Goal: Task Accomplishment & Management: Manage account settings

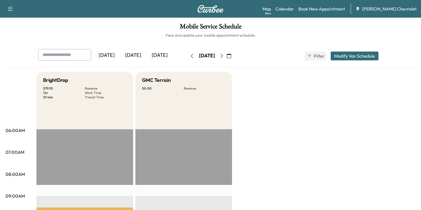
click at [191, 56] on icon "button" at bounding box center [192, 56] width 2 height 4
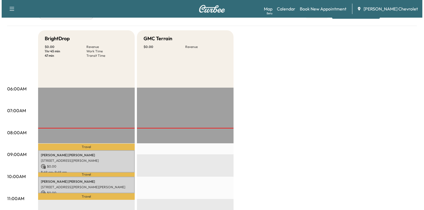
scroll to position [66, 0]
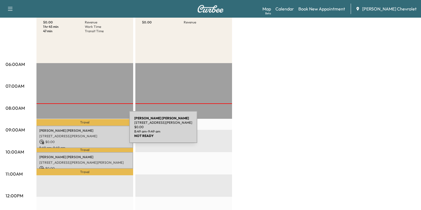
click at [88, 131] on p "[PERSON_NAME]" at bounding box center [84, 131] width 91 height 4
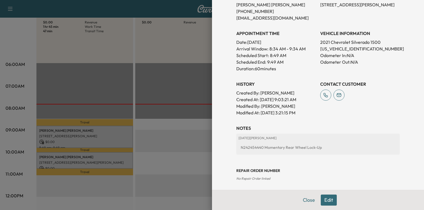
scroll to position [133, 0]
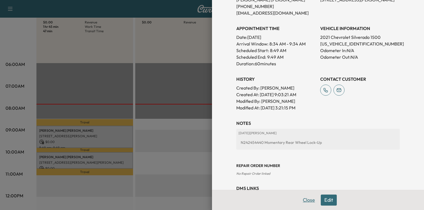
click at [305, 203] on button "Close" at bounding box center [308, 200] width 19 height 11
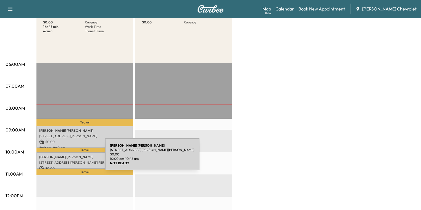
click at [64, 158] on p "[PERSON_NAME]" at bounding box center [84, 157] width 91 height 4
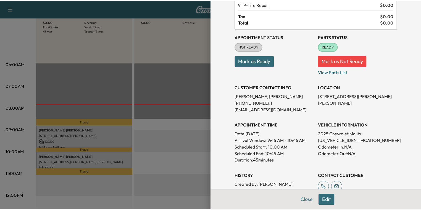
scroll to position [0, 0]
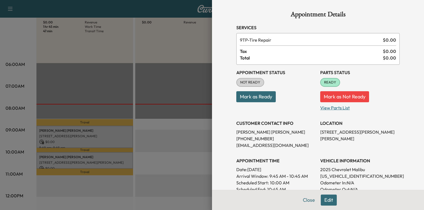
click at [332, 108] on p "View Parts List" at bounding box center [360, 106] width 80 height 9
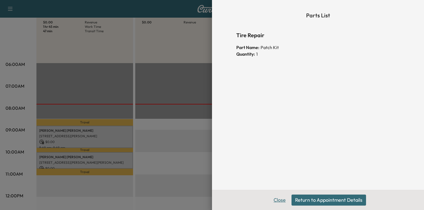
click at [278, 201] on button "Close" at bounding box center [279, 200] width 19 height 11
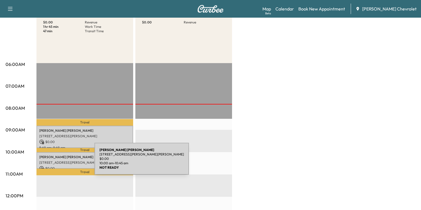
click at [53, 162] on p "[STREET_ADDRESS][PERSON_NAME][PERSON_NAME]" at bounding box center [84, 163] width 91 height 4
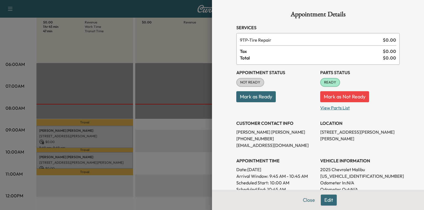
click at [337, 109] on p "View Parts List" at bounding box center [360, 106] width 80 height 9
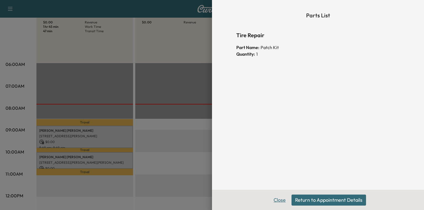
click at [281, 199] on button "Close" at bounding box center [279, 200] width 19 height 11
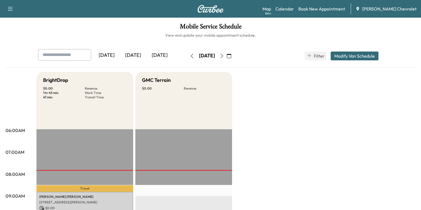
click at [224, 56] on icon "button" at bounding box center [222, 56] width 4 height 4
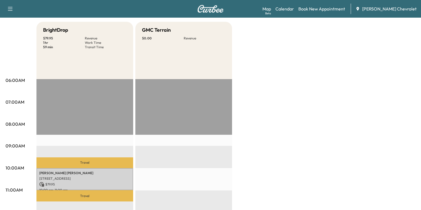
scroll to position [88, 0]
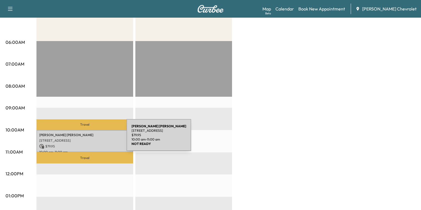
click at [81, 141] on p "[STREET_ADDRESS]" at bounding box center [84, 141] width 91 height 4
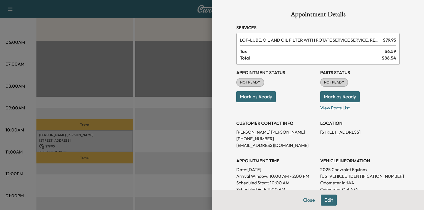
click at [325, 107] on p "View Parts List" at bounding box center [360, 106] width 80 height 9
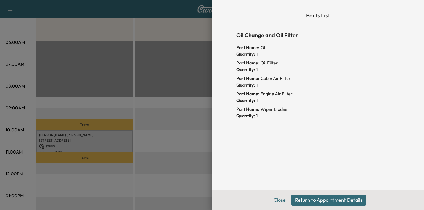
click at [279, 207] on div "Close Return to Appointment Details" at bounding box center [318, 200] width 212 height 20
click at [279, 203] on button "Close" at bounding box center [279, 200] width 19 height 11
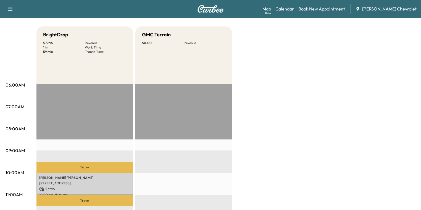
scroll to position [0, 0]
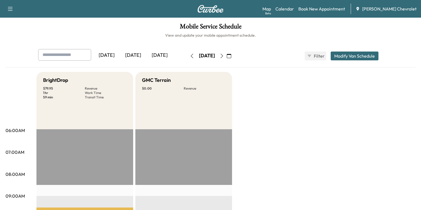
click at [187, 59] on button "button" at bounding box center [191, 56] width 9 height 9
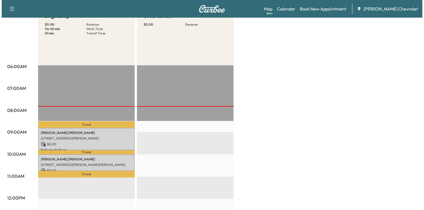
scroll to position [110, 0]
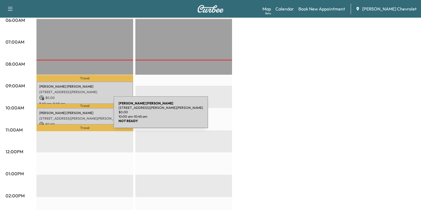
click at [72, 117] on p "[STREET_ADDRESS][PERSON_NAME][PERSON_NAME]" at bounding box center [84, 119] width 91 height 4
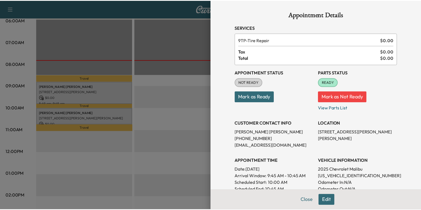
scroll to position [0, 0]
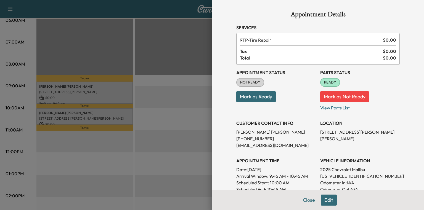
click at [301, 199] on button "Close" at bounding box center [308, 200] width 19 height 11
